Goal: Information Seeking & Learning: Learn about a topic

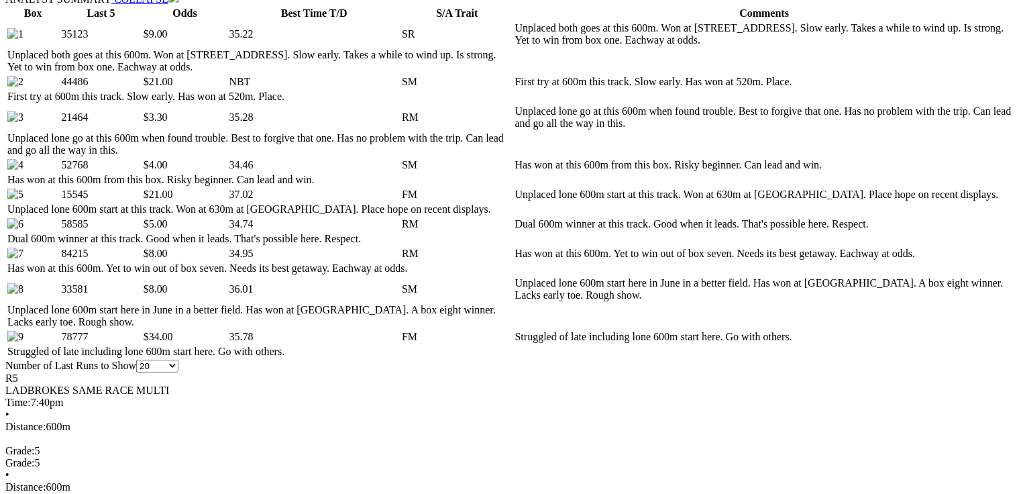
scroll to position [698, 0]
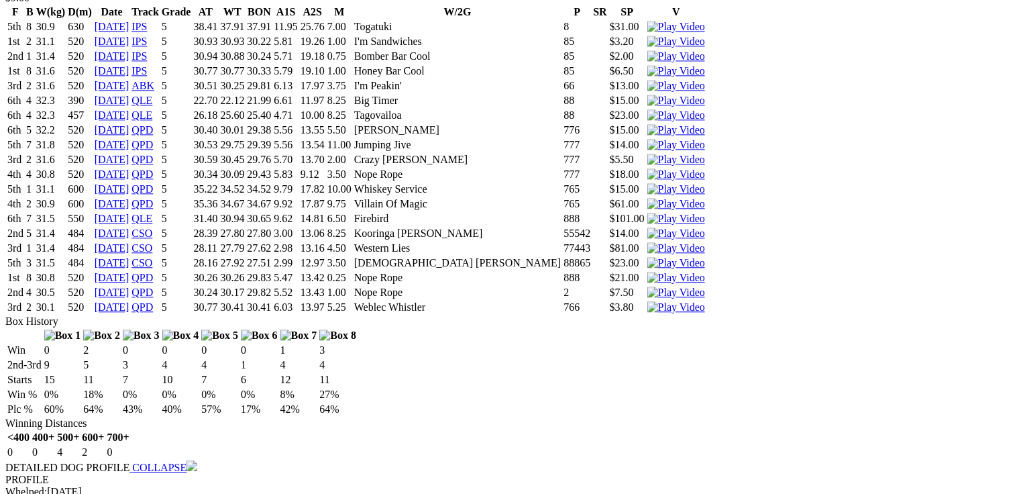
scroll to position [0, 0]
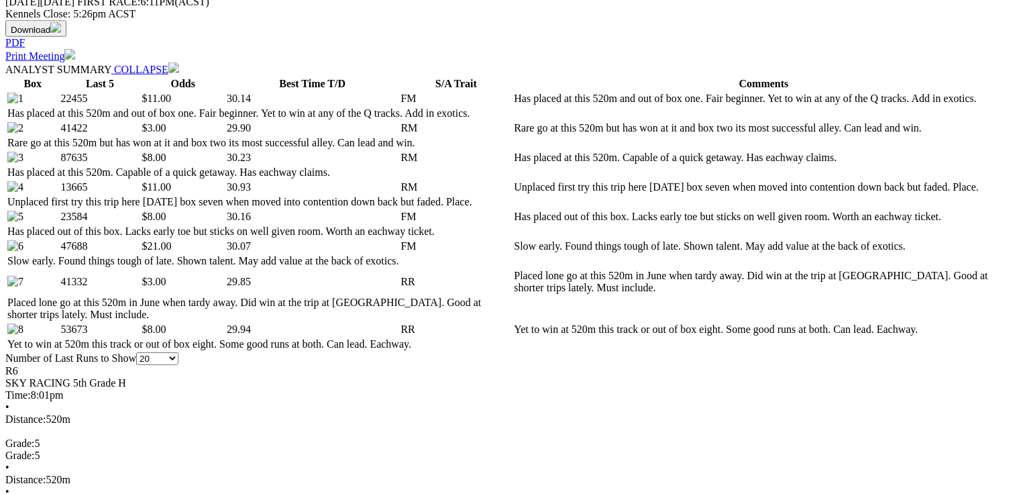
scroll to position [805, 0]
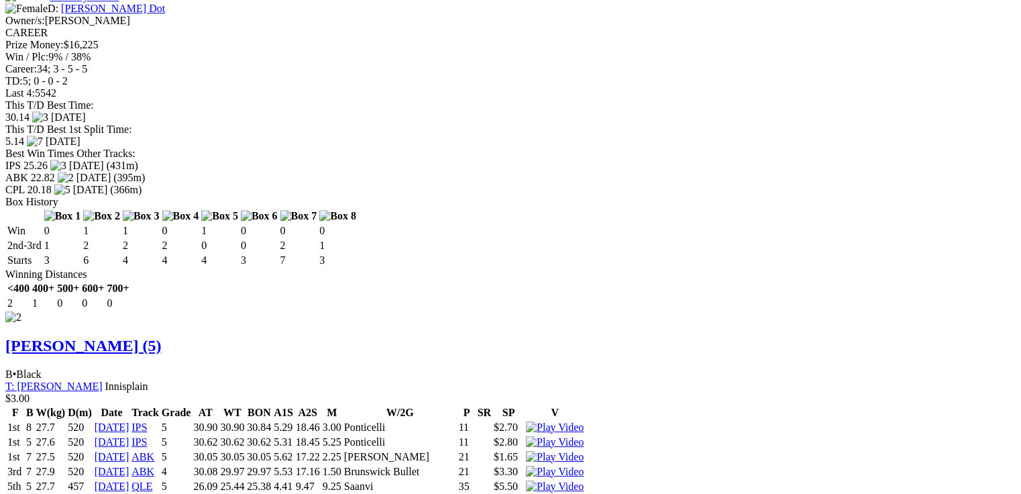
scroll to position [0, 0]
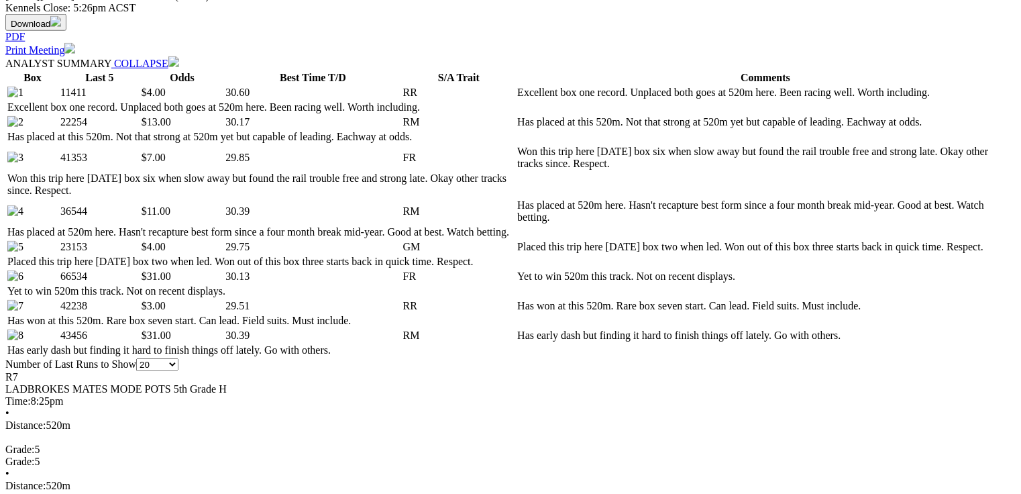
scroll to position [644, 0]
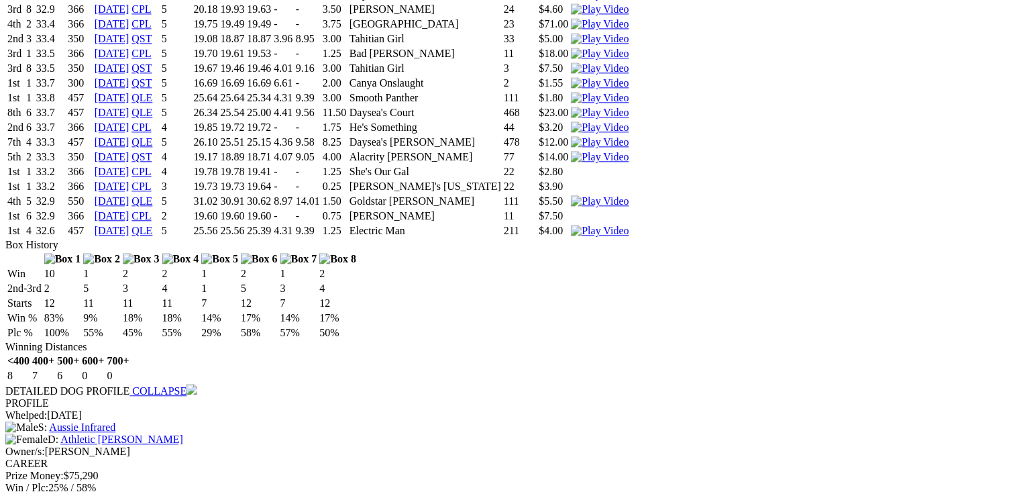
scroll to position [0, 0]
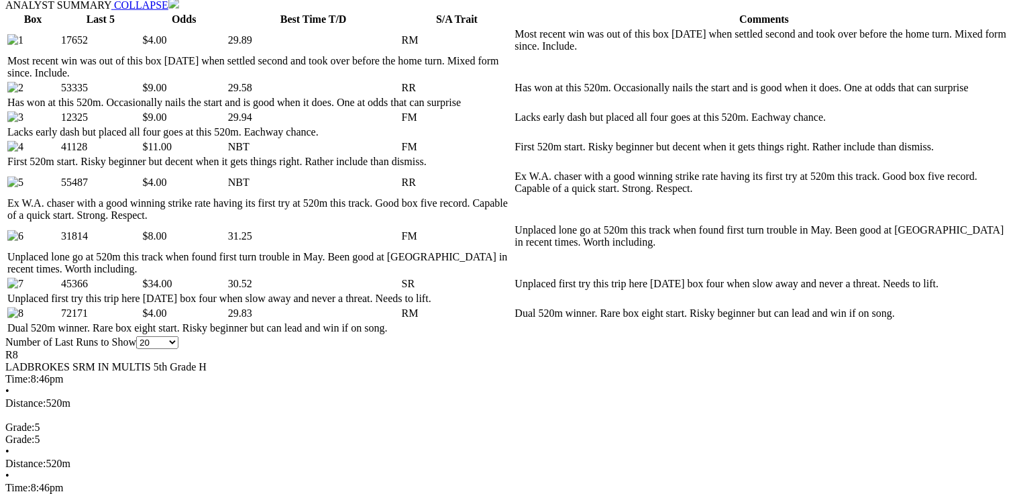
scroll to position [698, 0]
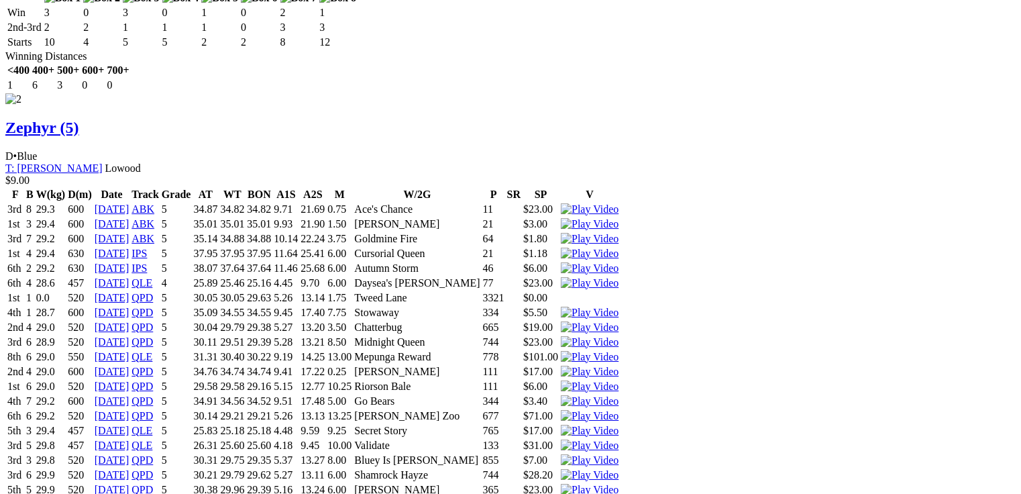
scroll to position [0, 0]
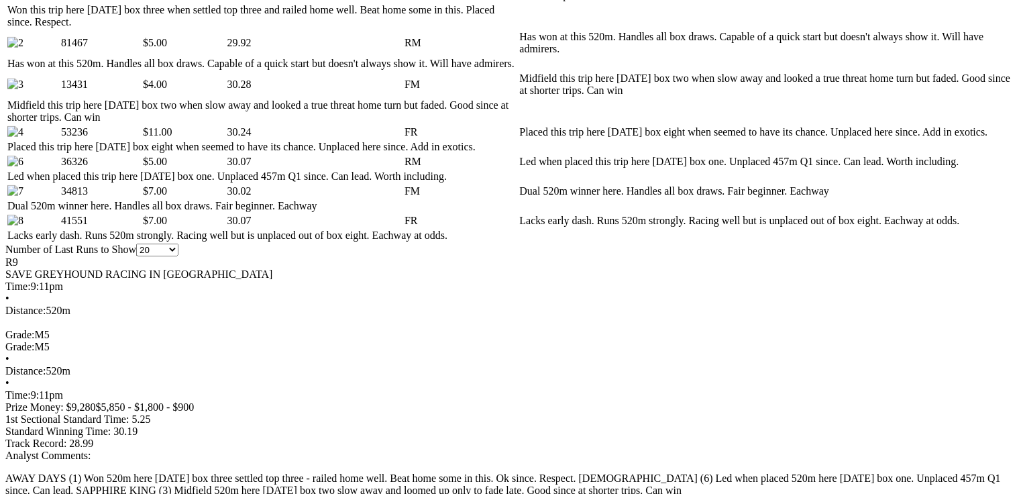
scroll to position [751, 0]
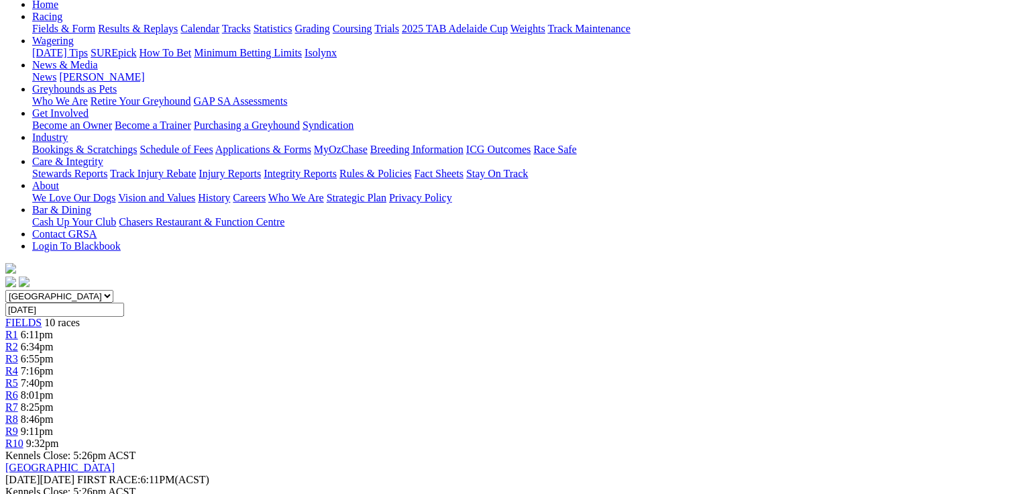
scroll to position [0, 0]
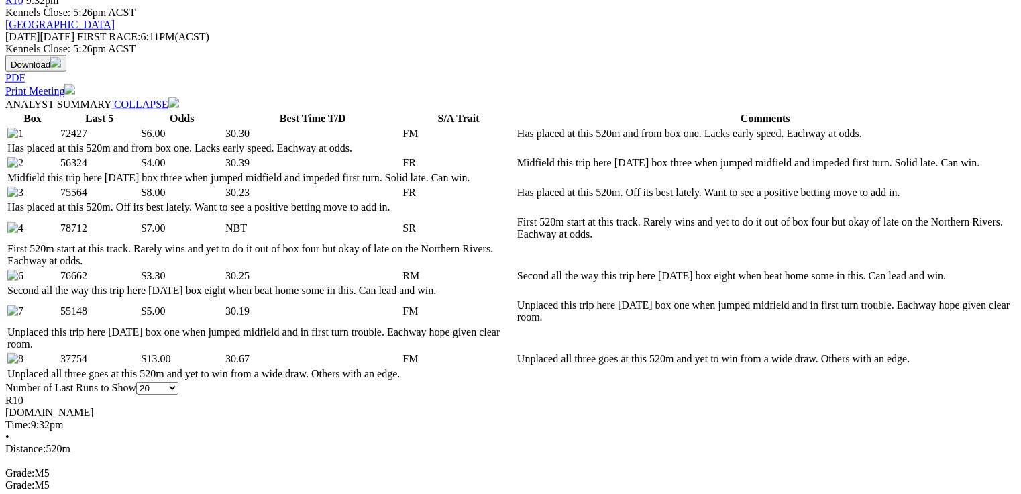
scroll to position [590, 0]
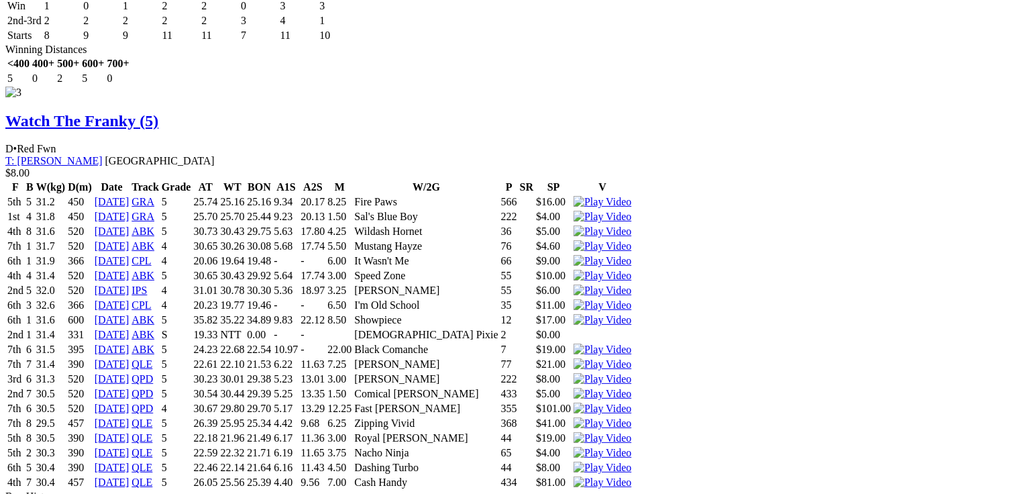
scroll to position [0, 0]
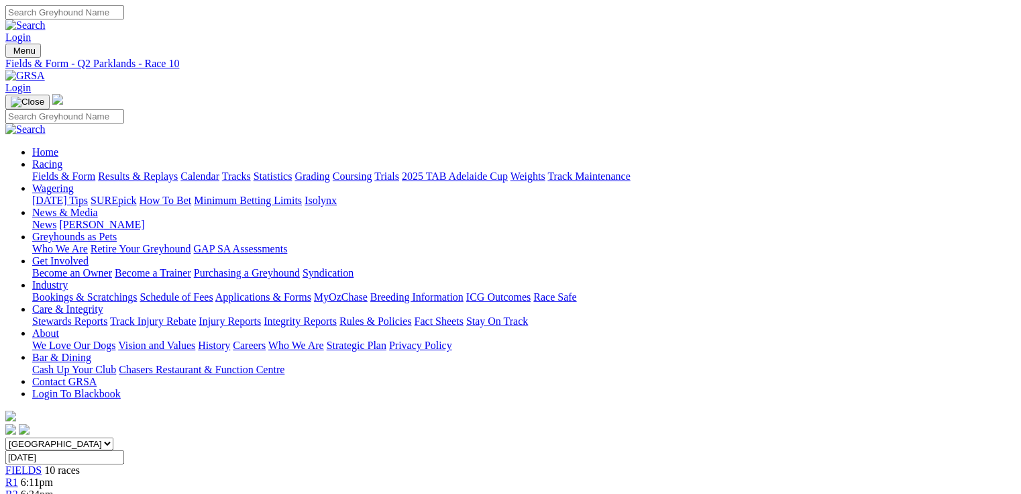
click at [57, 170] on link "Fields & Form" at bounding box center [63, 175] width 63 height 11
select select "QLD"
click at [91, 437] on select "South Australia New South Wales Northern Territory Queensland Tasmania Victoria…" at bounding box center [59, 443] width 108 height 13
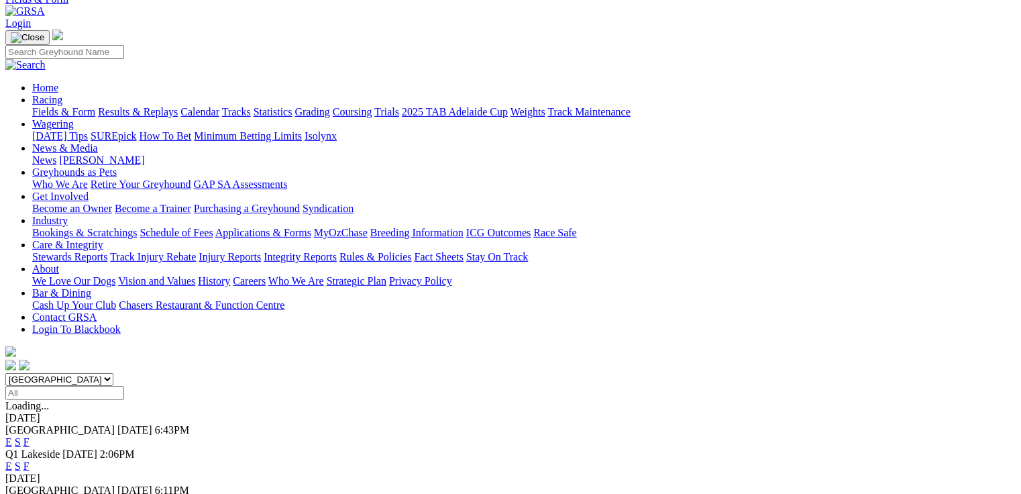
scroll to position [268, 0]
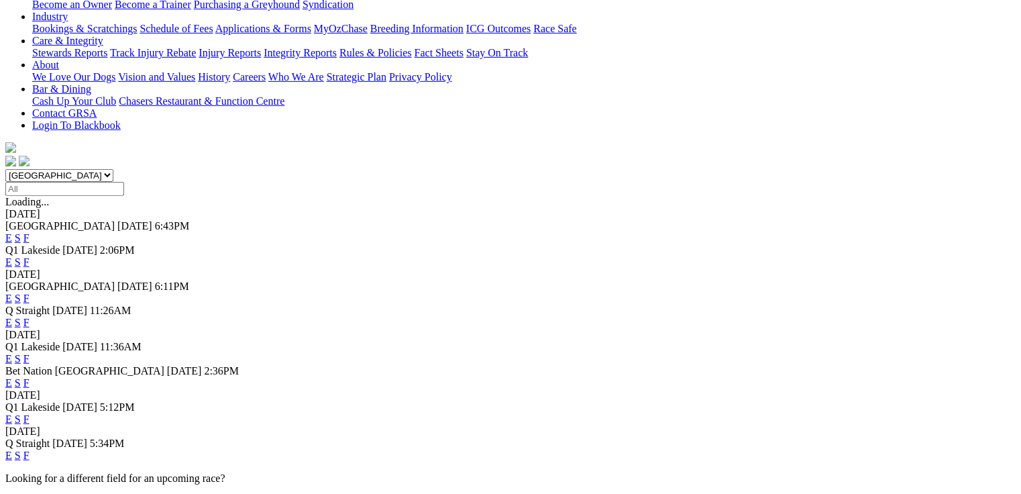
click at [12, 353] on link "E" at bounding box center [8, 358] width 7 height 11
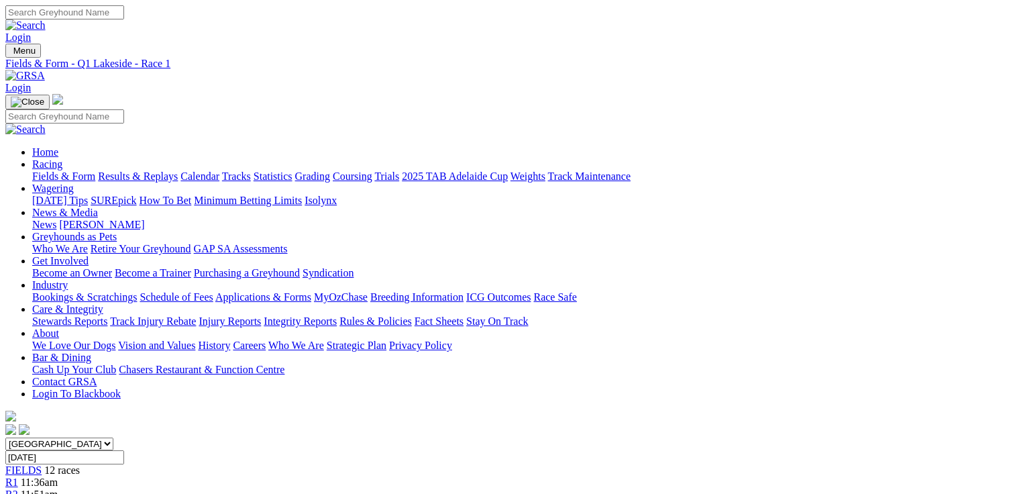
scroll to position [322, 0]
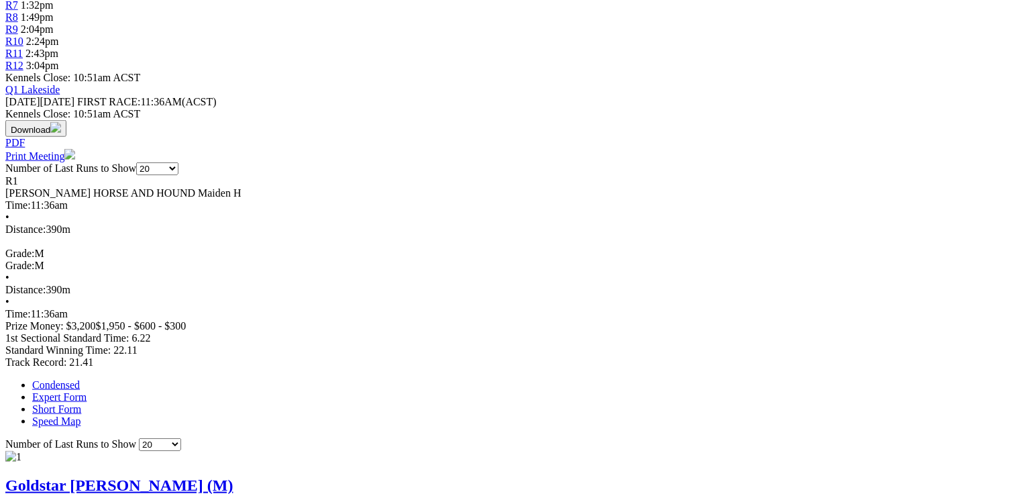
scroll to position [590, 0]
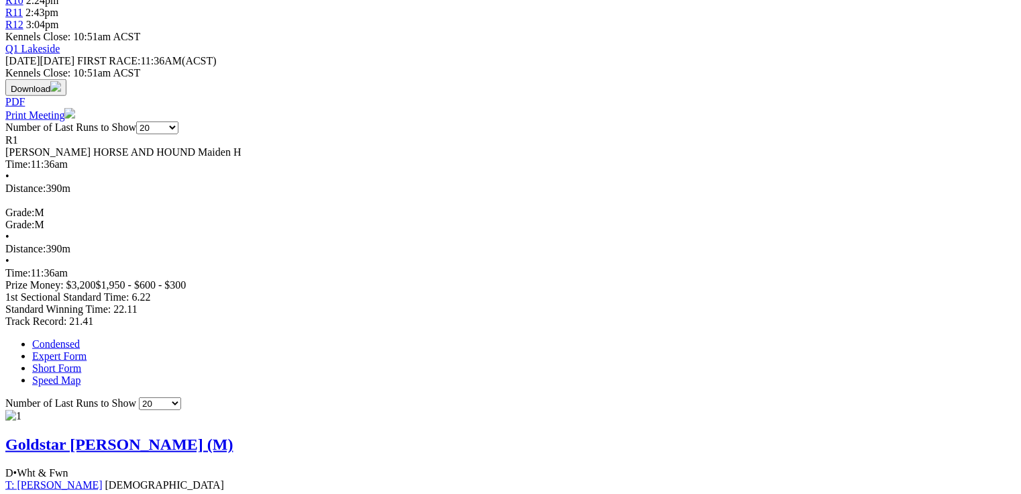
drag, startPoint x: 325, startPoint y: 282, endPoint x: 335, endPoint y: 282, distance: 9.4
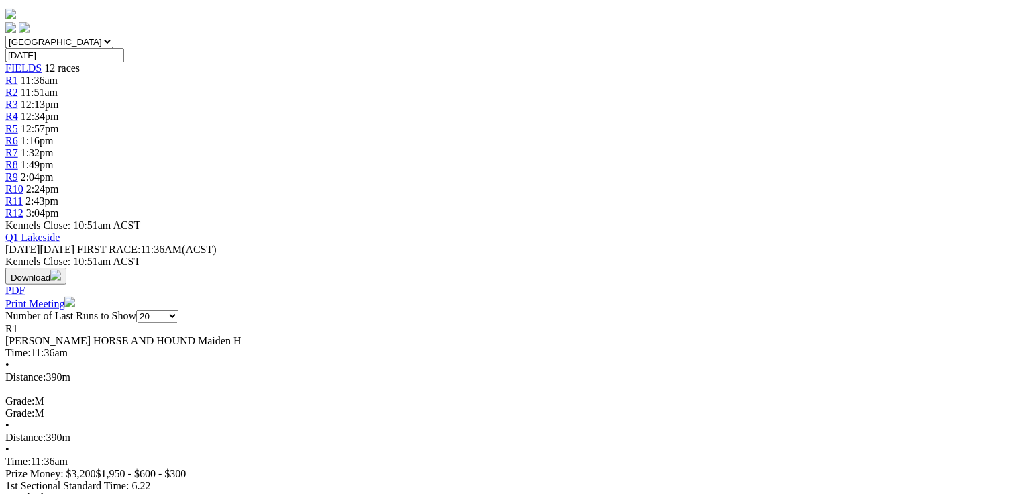
scroll to position [0, 0]
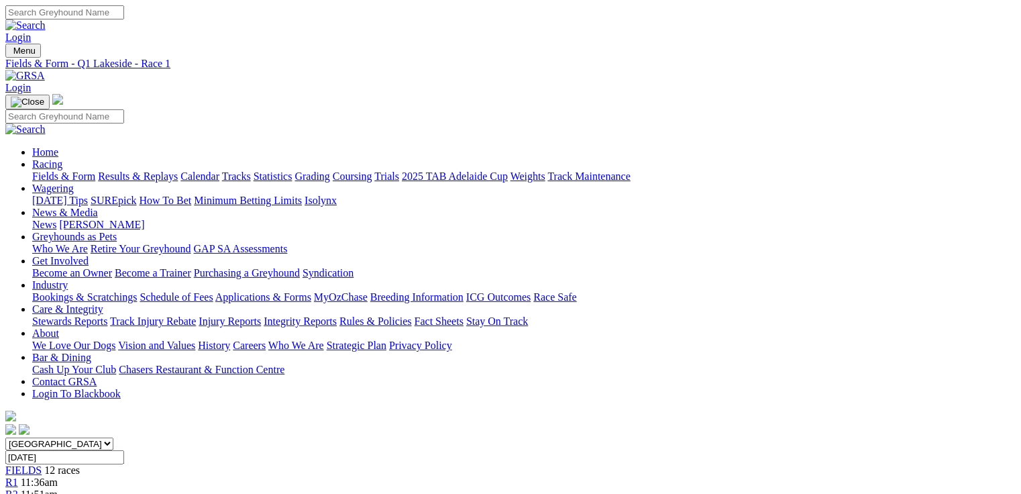
click at [264, 488] on div "R2 11:51am" at bounding box center [510, 494] width 1010 height 12
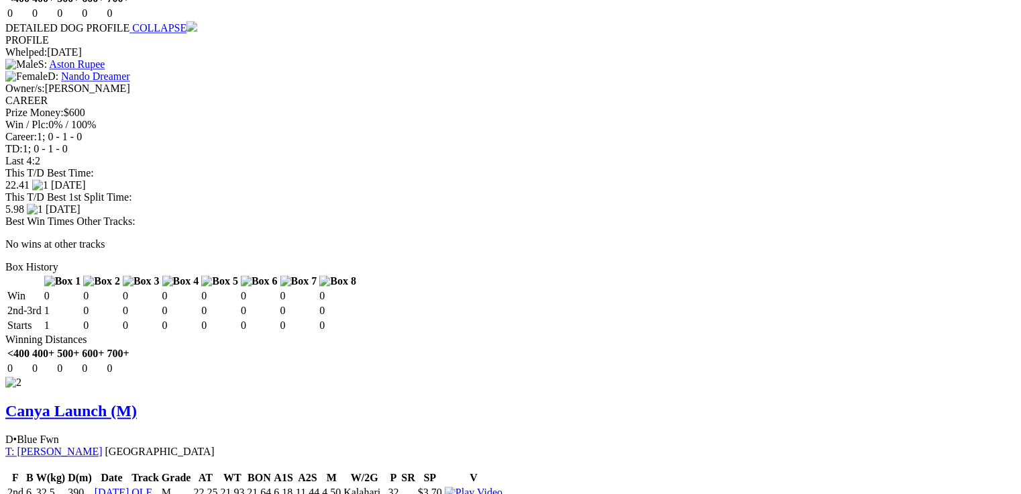
scroll to position [1250, 0]
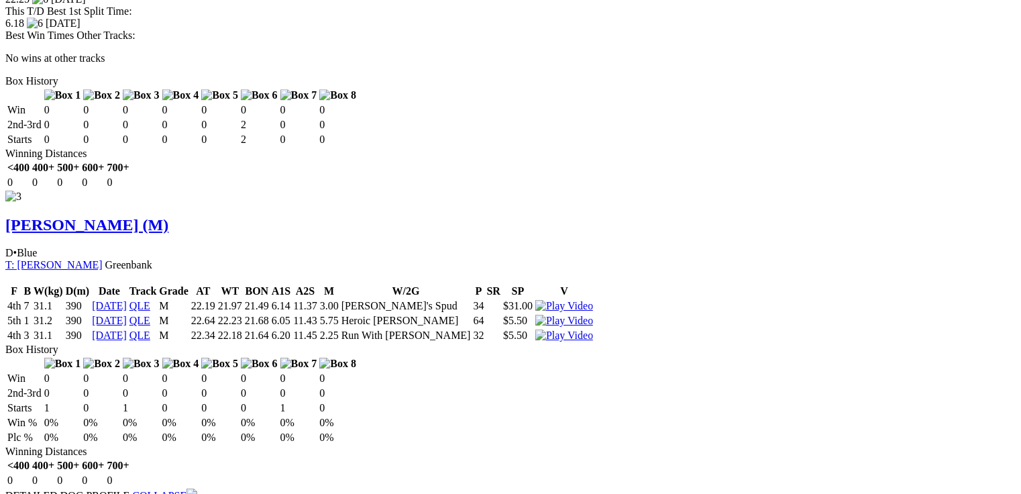
scroll to position [0, 0]
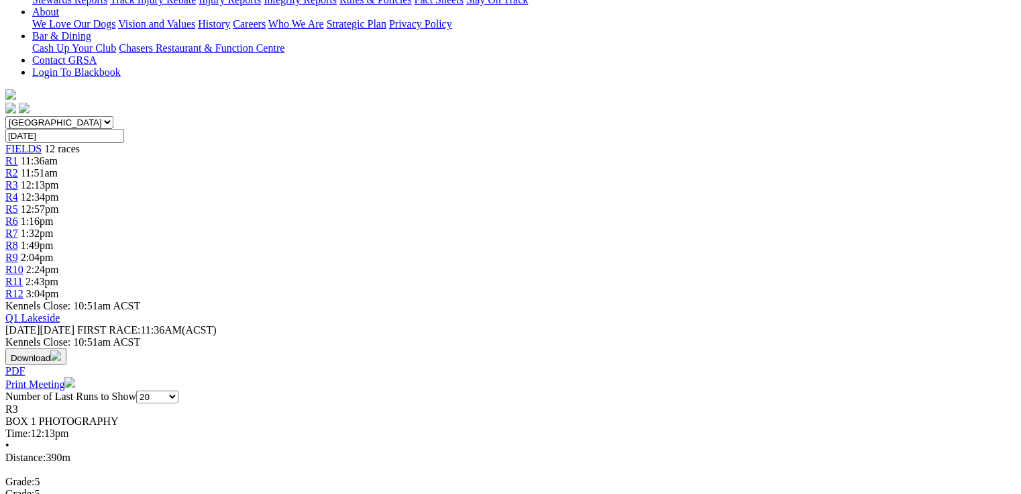
scroll to position [322, 0]
drag, startPoint x: 168, startPoint y: 274, endPoint x: 177, endPoint y: 272, distance: 9.6
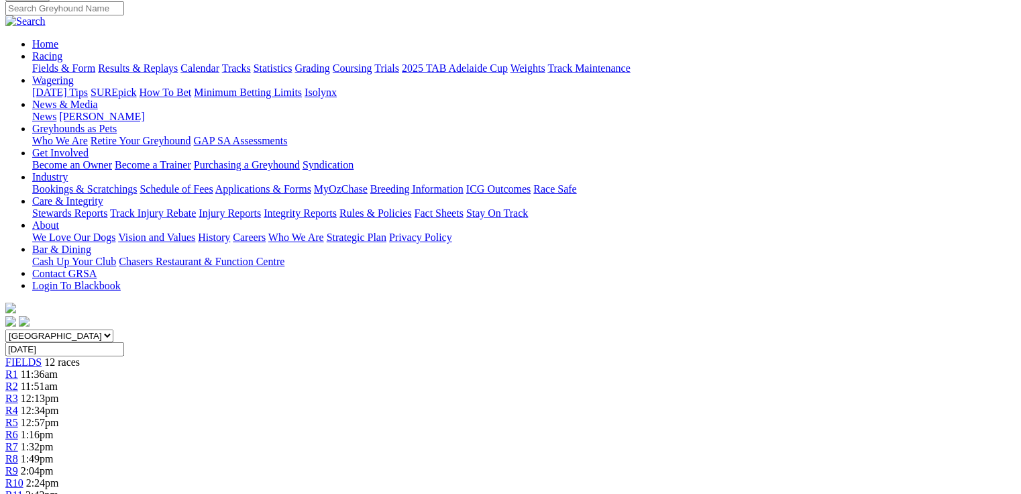
scroll to position [162, 0]
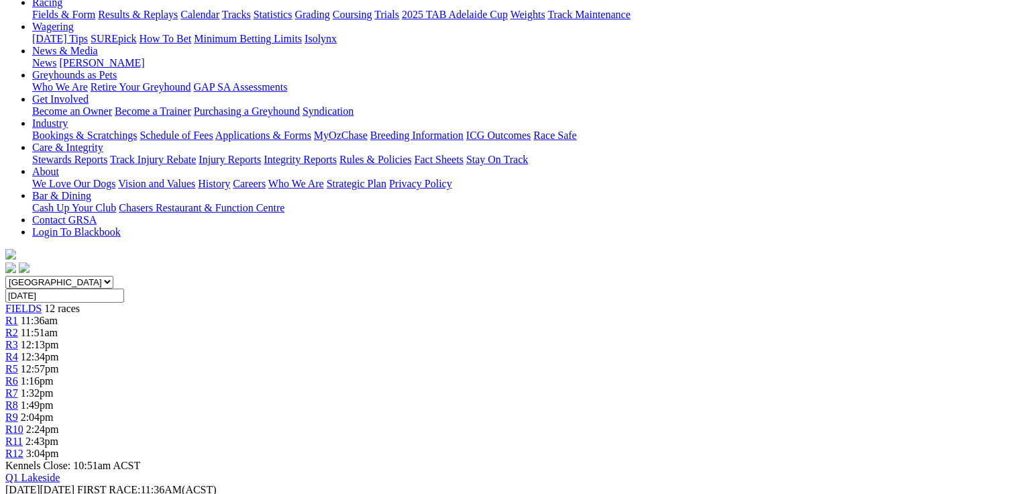
click at [59, 351] on span "12:34pm" at bounding box center [40, 356] width 38 height 11
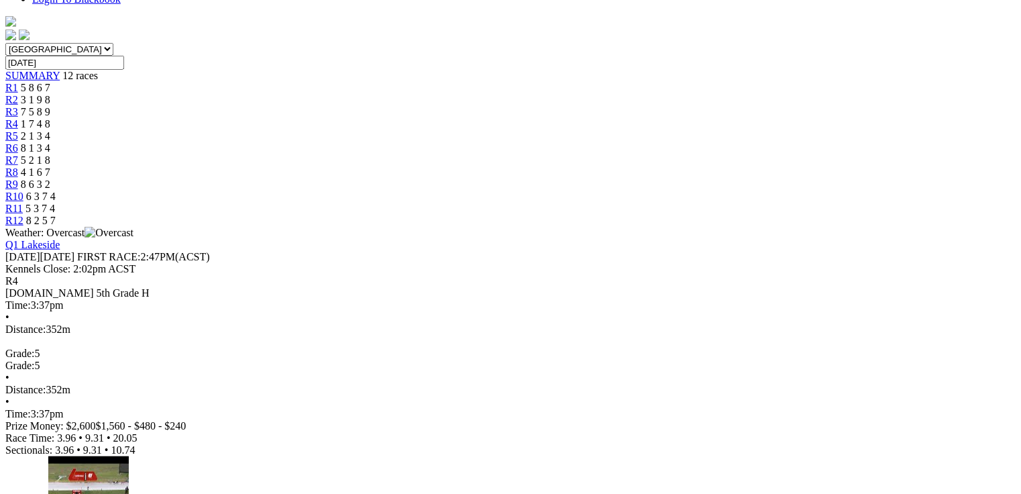
scroll to position [376, 0]
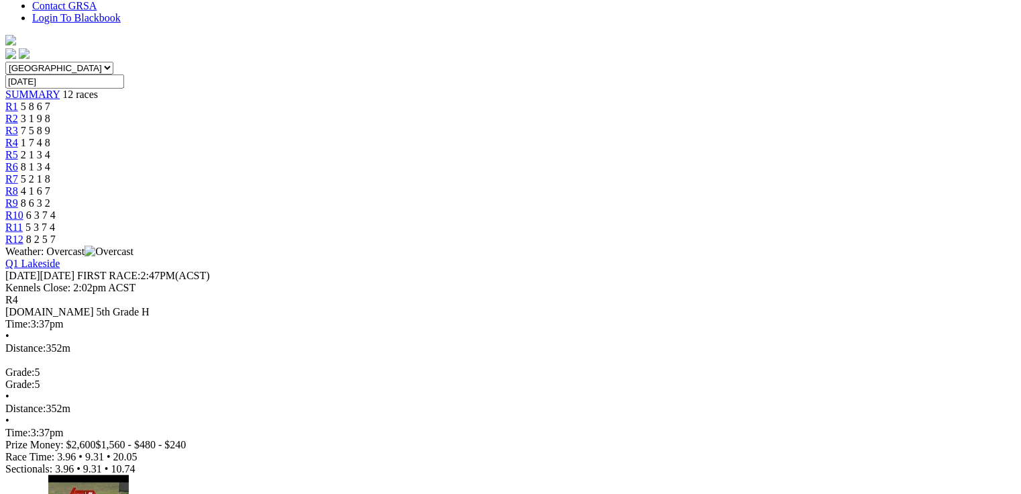
drag, startPoint x: 632, startPoint y: 83, endPoint x: 667, endPoint y: 83, distance: 34.9
drag, startPoint x: 671, startPoint y: 81, endPoint x: 712, endPoint y: 83, distance: 41.6
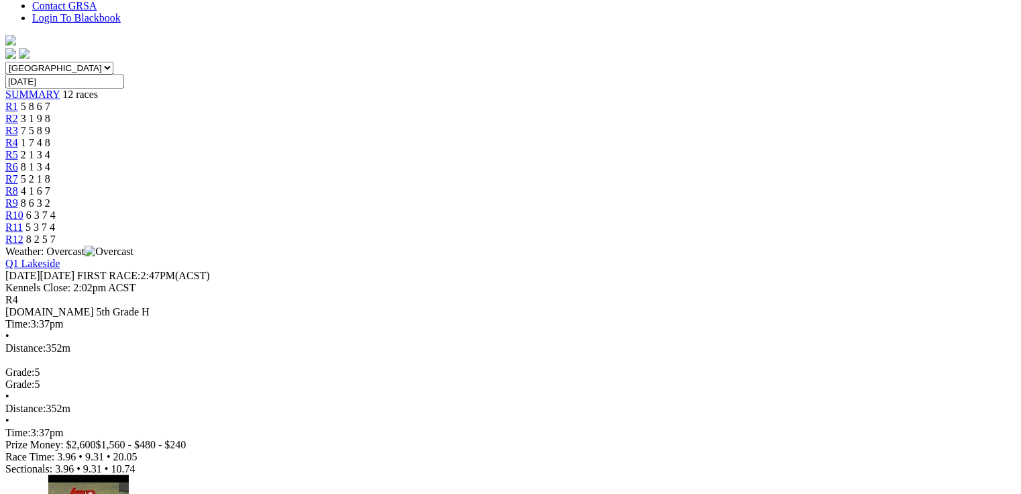
drag, startPoint x: 682, startPoint y: 134, endPoint x: 716, endPoint y: 134, distance: 34.9
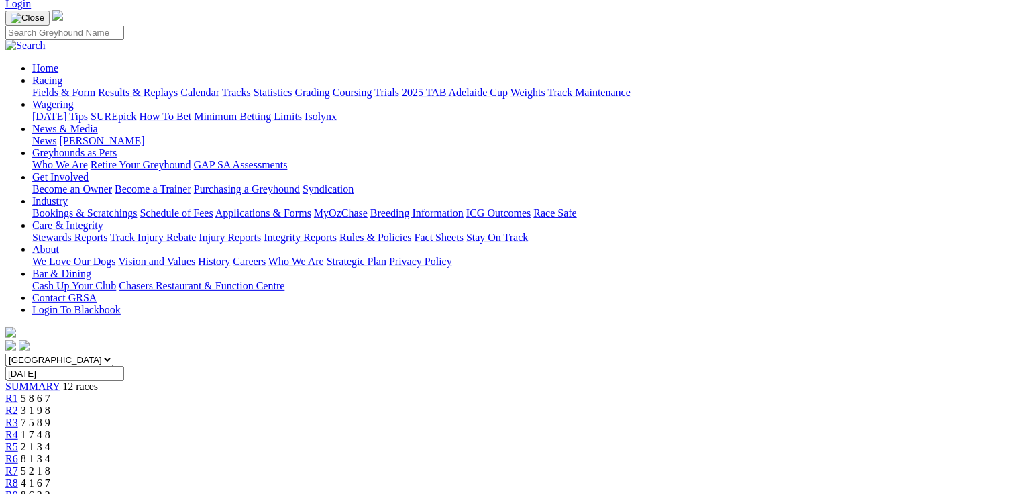
scroll to position [81, 0]
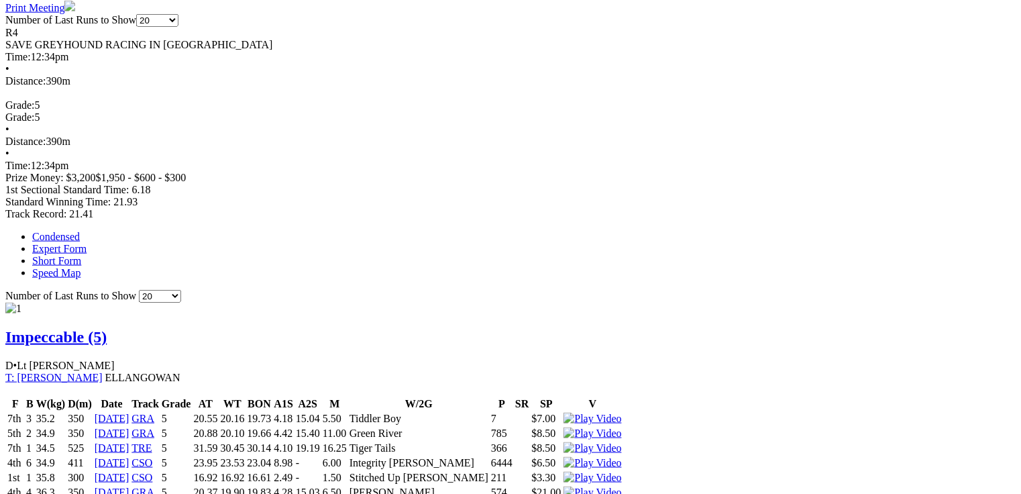
scroll to position [751, 0]
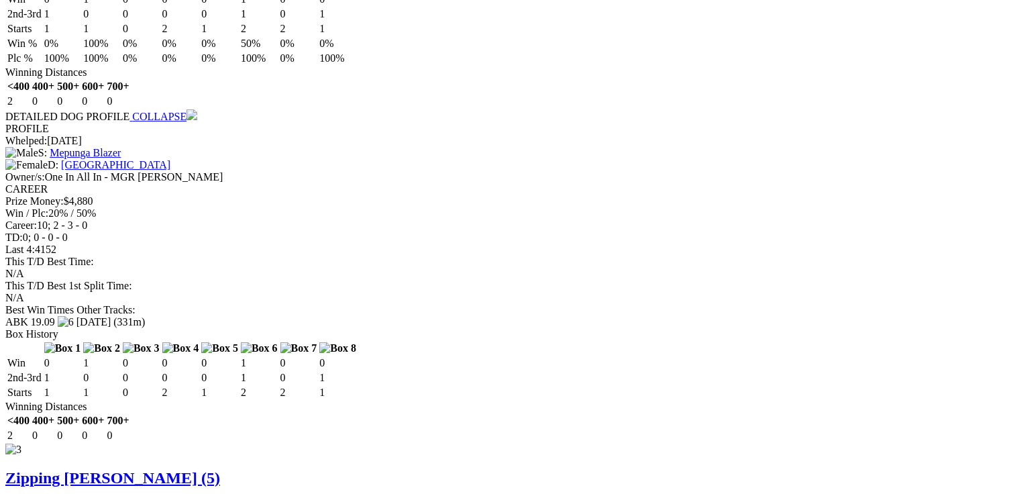
scroll to position [0, 0]
